Goal: Information Seeking & Learning: Learn about a topic

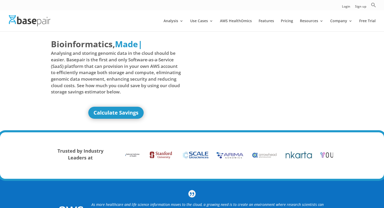
click at [143, 53] on span "Analysing and storing genomic data in the cloud should be easier. Basepair is t…" at bounding box center [116, 72] width 130 height 45
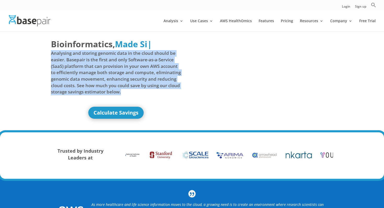
click at [143, 53] on span "Analysing and storing genomic data in the cloud should be easier. Basepair is t…" at bounding box center [116, 72] width 130 height 45
click at [144, 58] on span "Analysing and storing genomic data in the cloud should be easier. Basepair is t…" at bounding box center [116, 72] width 130 height 45
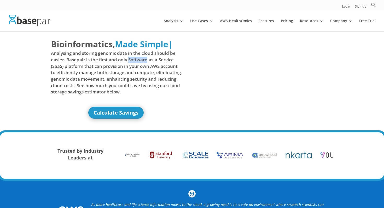
click at [144, 58] on span "Analysing and storing genomic data in the cloud should be easier. Basepair is t…" at bounding box center [116, 72] width 130 height 45
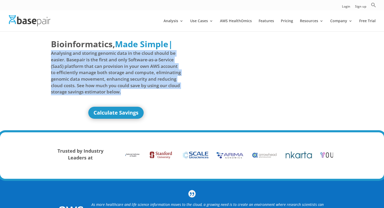
click at [144, 58] on span "Analysing and storing genomic data in the cloud should be easier. Basepair is t…" at bounding box center [116, 72] width 130 height 45
click at [148, 61] on span "Analysing and storing genomic data in the cloud should be easier. Basepair is t…" at bounding box center [116, 72] width 130 height 45
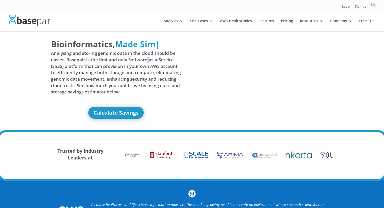
click at [148, 61] on span "Analysing and storing genomic data in the cloud should be easier. Basepair is t…" at bounding box center [116, 72] width 130 height 45
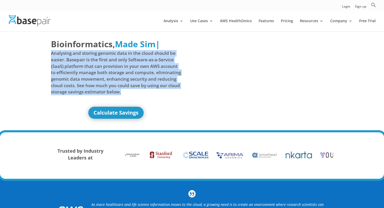
click at [148, 61] on span "Analysing and storing genomic data in the cloud should be easier. Basepair is t…" at bounding box center [116, 72] width 130 height 45
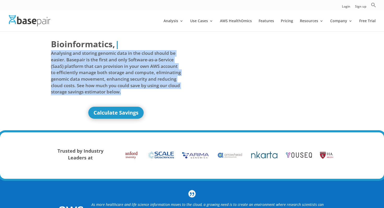
click at [154, 62] on span "Analysing and storing genomic data in the cloud should be easier. Basepair is t…" at bounding box center [116, 72] width 130 height 45
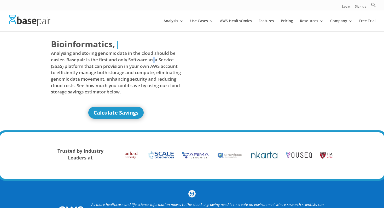
click at [154, 62] on span "Analysing and storing genomic data in the cloud should be easier. Basepair is t…" at bounding box center [116, 72] width 130 height 45
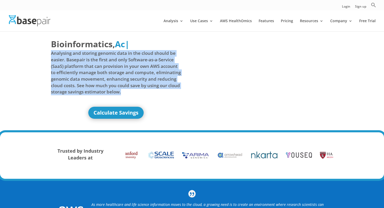
click at [154, 62] on span "Analysing and storing genomic data in the cloud should be easier. Basepair is t…" at bounding box center [116, 72] width 130 height 45
click at [158, 65] on span "Analysing and storing genomic data in the cloud should be easier. Basepair is t…" at bounding box center [116, 72] width 130 height 45
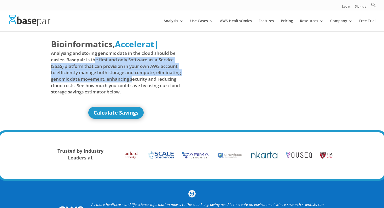
drag, startPoint x: 132, startPoint y: 80, endPoint x: 95, endPoint y: 59, distance: 43.4
click at [95, 59] on span "Analysing and storing genomic data in the cloud should be easier. Basepair is t…" at bounding box center [116, 72] width 130 height 45
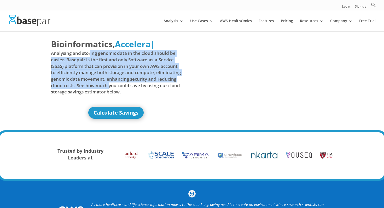
drag, startPoint x: 90, startPoint y: 55, endPoint x: 110, endPoint y: 89, distance: 39.9
click at [110, 89] on span "Analysing and storing genomic data in the cloud should be easier. Basepair is t…" at bounding box center [116, 72] width 130 height 45
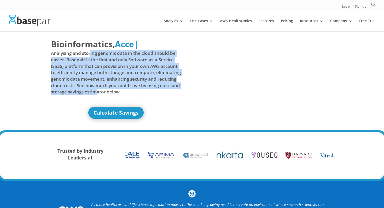
click at [110, 89] on span "Analysing and storing genomic data in the cloud should be easier. Basepair is t…" at bounding box center [116, 72] width 130 height 45
